Goal: Connect with others: Connect with others

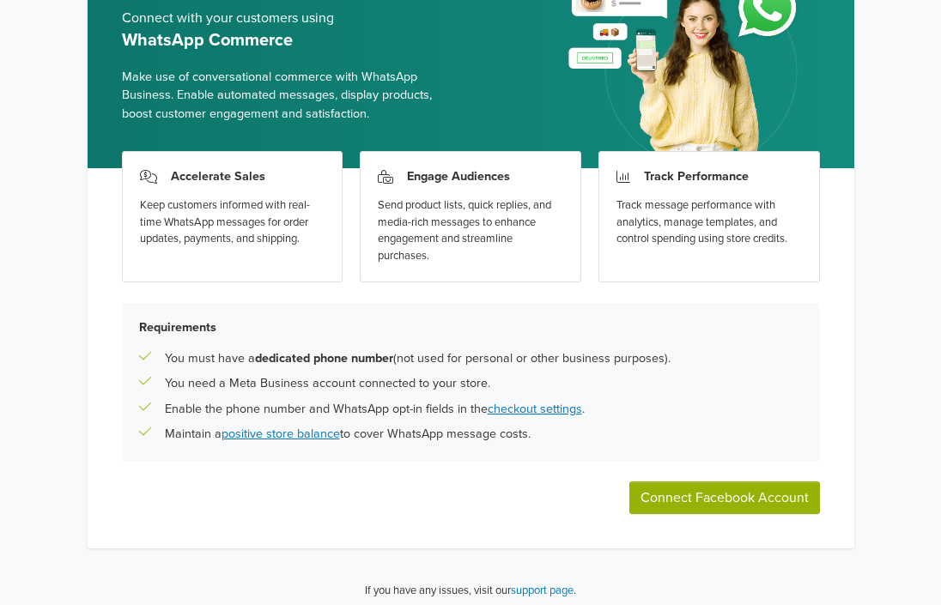
scroll to position [125, 0]
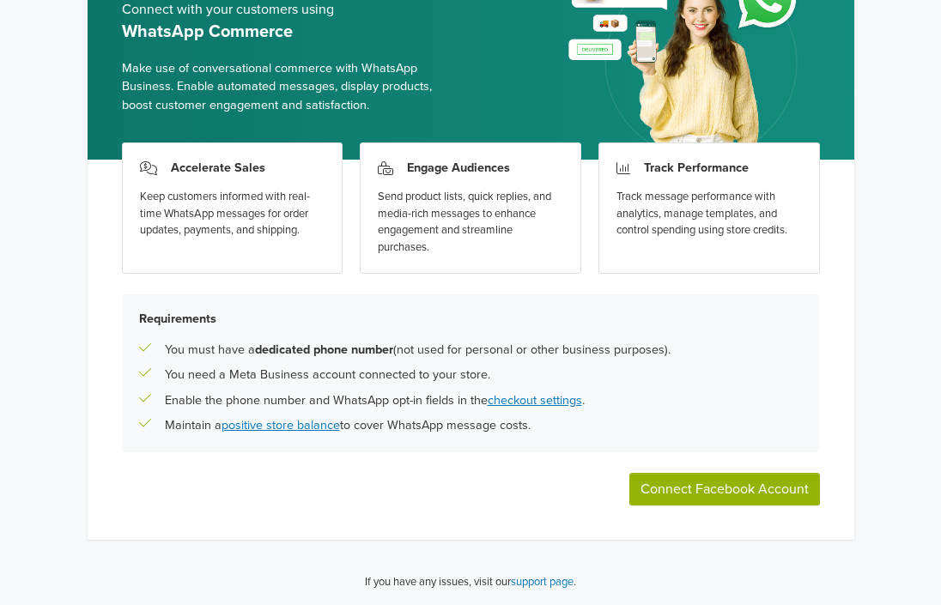
click at [722, 493] on button "Connect Facebook Account" at bounding box center [725, 489] width 191 height 33
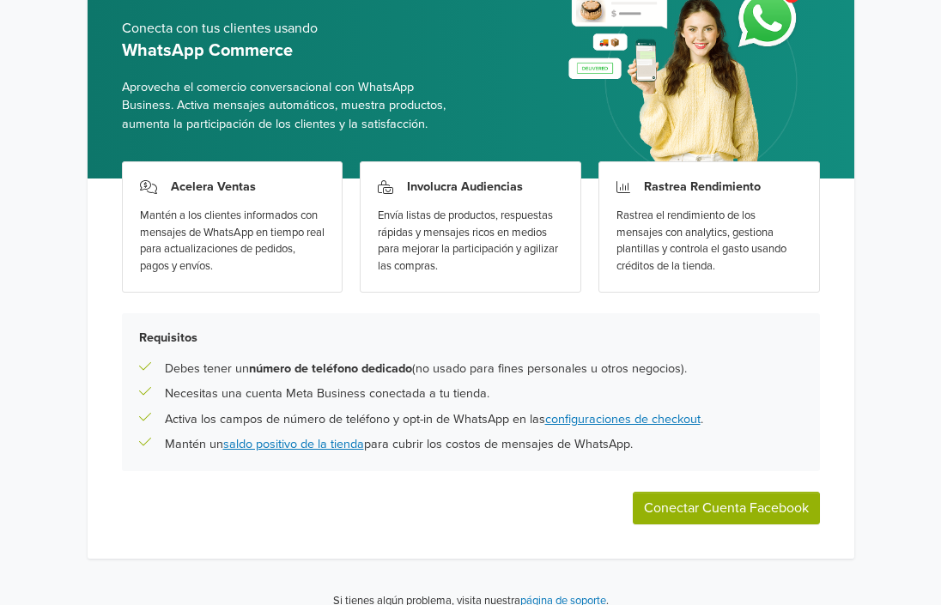
scroll to position [125, 0]
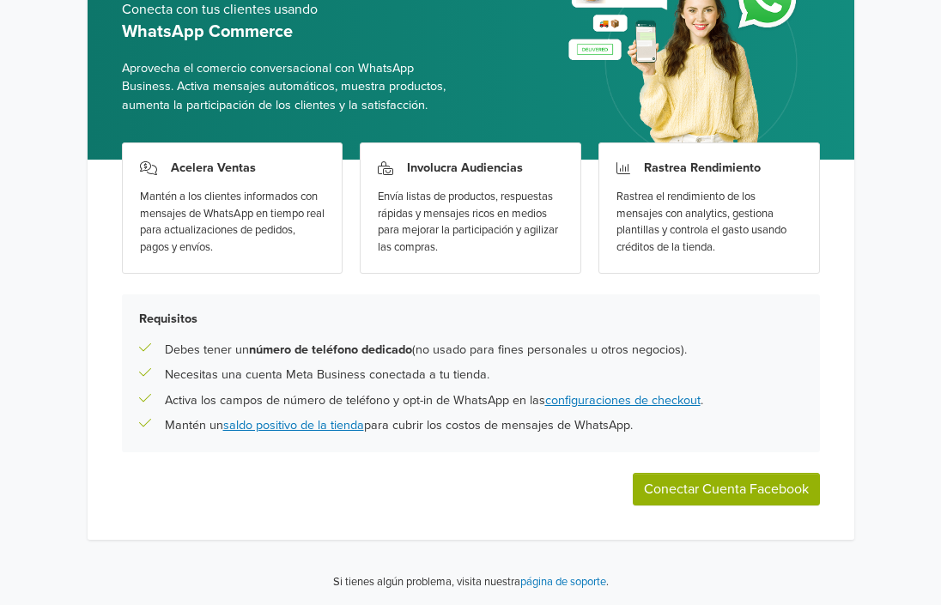
click at [762, 484] on button "Conectar Cuenta Facebook" at bounding box center [726, 489] width 187 height 33
click at [740, 498] on button "Conectar Cuenta Facebook" at bounding box center [726, 489] width 187 height 33
